Goal: Transaction & Acquisition: Purchase product/service

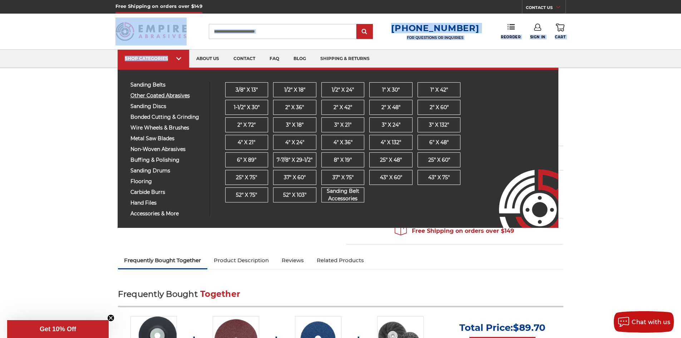
drag, startPoint x: 73, startPoint y: 23, endPoint x: 178, endPoint y: 95, distance: 127.3
click at [178, 68] on header "Free Shipping on orders over $149 CONTACT US [DATE] - [DATE] (excluding holiday…" at bounding box center [340, 34] width 681 height 68
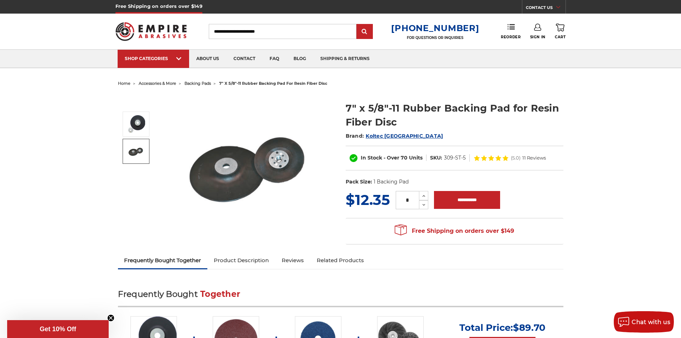
drag, startPoint x: 346, startPoint y: 106, endPoint x: 305, endPoint y: 121, distance: 43.4
click at [305, 121] on div "7" x 5/8"-11 Rubber Backing Pad for Resin Fiber Disc Brand: Koltec USA In Stock…" at bounding box center [340, 171] width 455 height 164
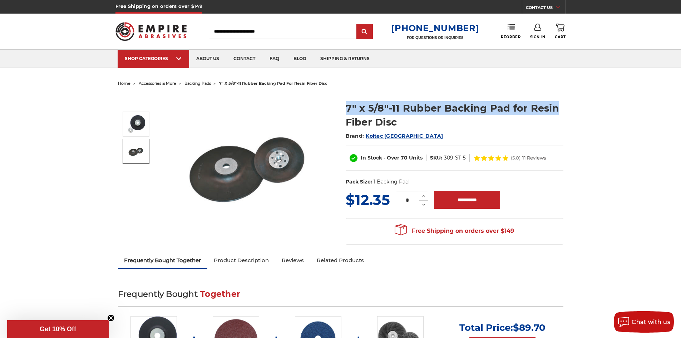
drag, startPoint x: 571, startPoint y: 109, endPoint x: 341, endPoint y: 113, distance: 229.5
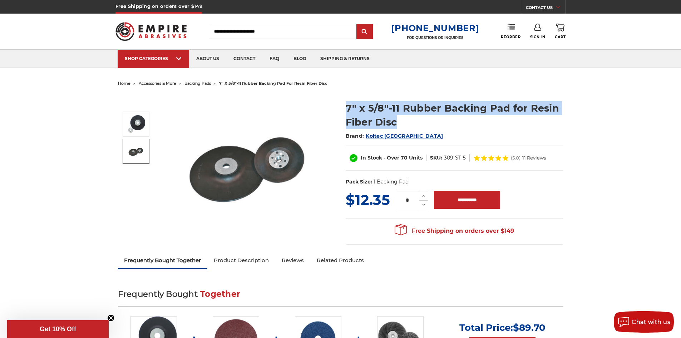
drag, startPoint x: 345, startPoint y: 103, endPoint x: 397, endPoint y: 123, distance: 55.6
click at [397, 123] on section "7" x 5/8"-11 Rubber Backing Pad for Resin Fiber Disc Brand: Koltec USA In Stock…" at bounding box center [455, 142] width 228 height 96
copy h1 "7" x 5/8"-11 Rubber Backing Pad for Resin Fiber Disc"
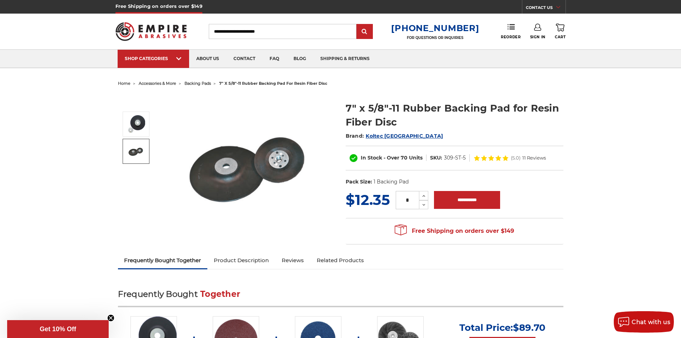
drag, startPoint x: 400, startPoint y: 135, endPoint x: 415, endPoint y: 134, distance: 14.3
click at [415, 134] on h2 "Brand: Koltec [GEOGRAPHIC_DATA]" at bounding box center [455, 136] width 218 height 12
